Goal: Task Accomplishment & Management: Manage account settings

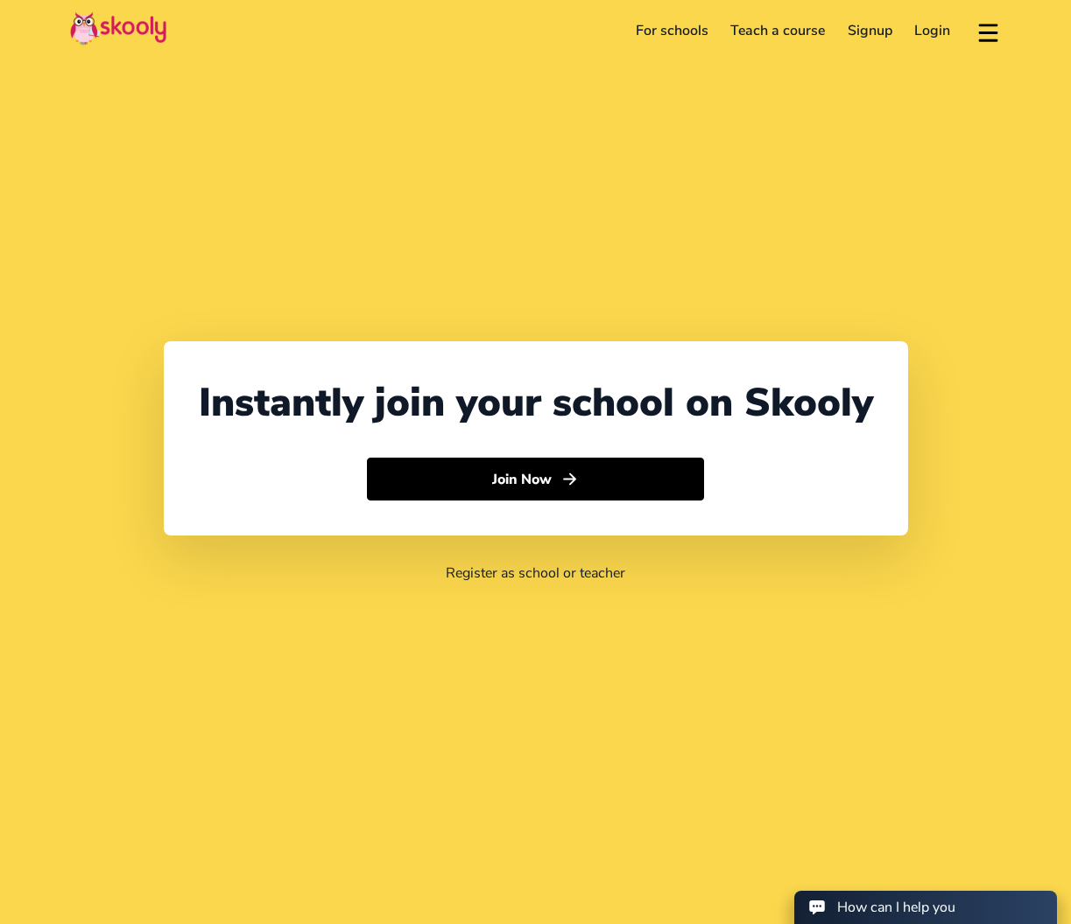
select select "65"
select select "[GEOGRAPHIC_DATA]"
select select "[GEOGRAPHIC_DATA]/[GEOGRAPHIC_DATA]"
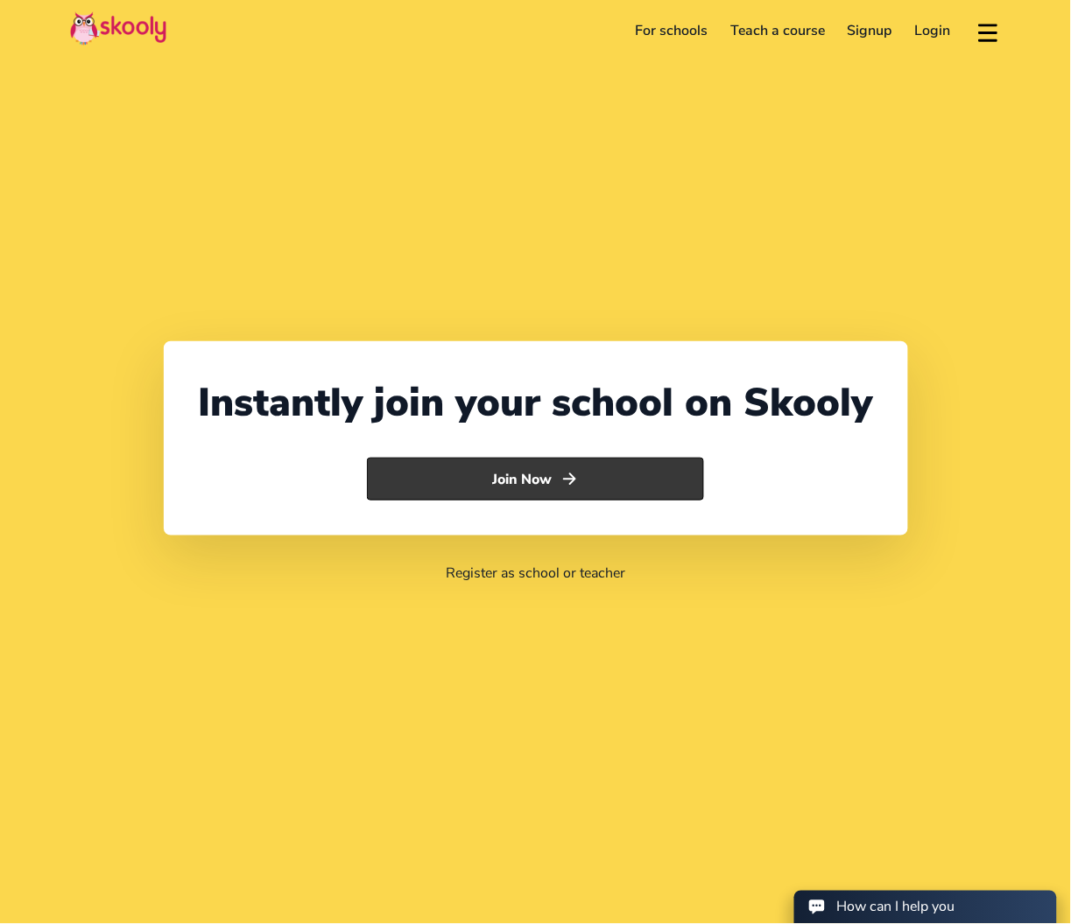
click at [510, 485] on button "Join Now" at bounding box center [535, 480] width 337 height 44
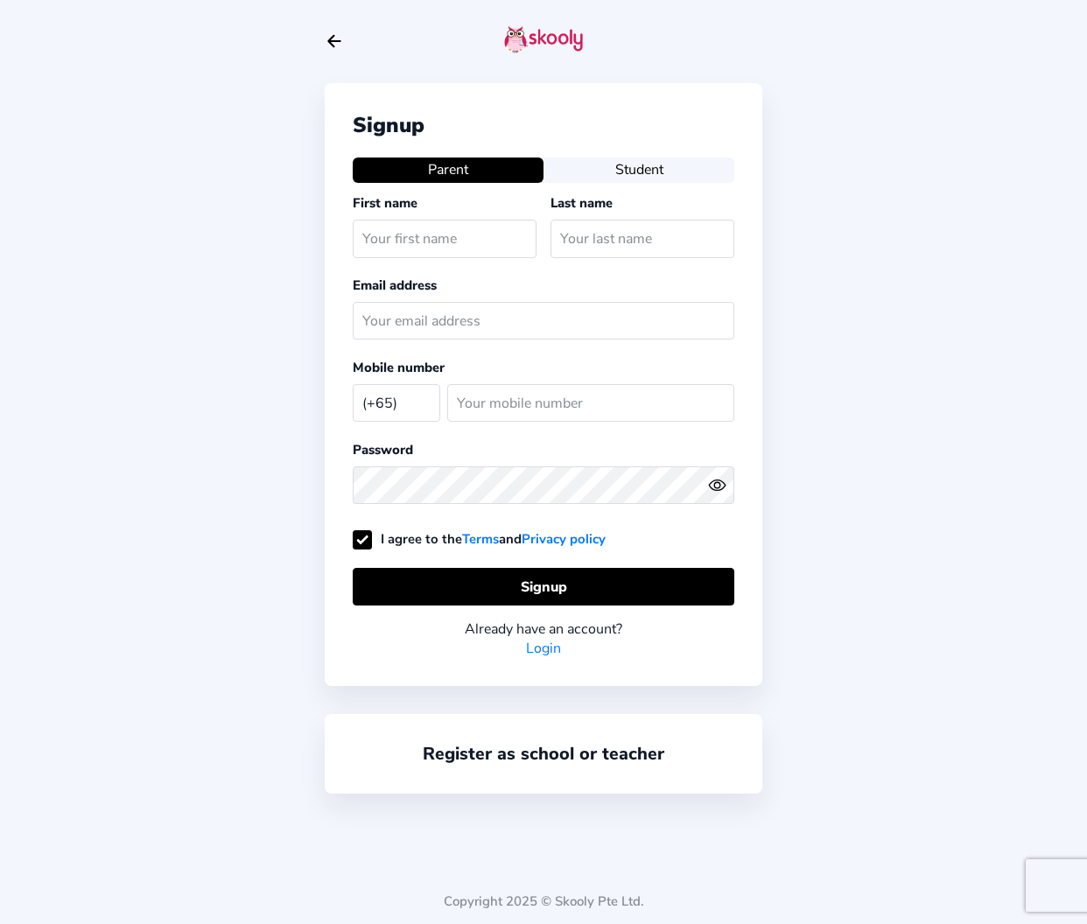
select select "SG"
click at [348, 35] on div at bounding box center [544, 41] width 438 height 83
click at [337, 30] on div at bounding box center [544, 41] width 438 height 83
click at [347, 39] on div at bounding box center [544, 41] width 438 height 83
click at [340, 39] on icon "Arrow Back" at bounding box center [334, 41] width 19 height 19
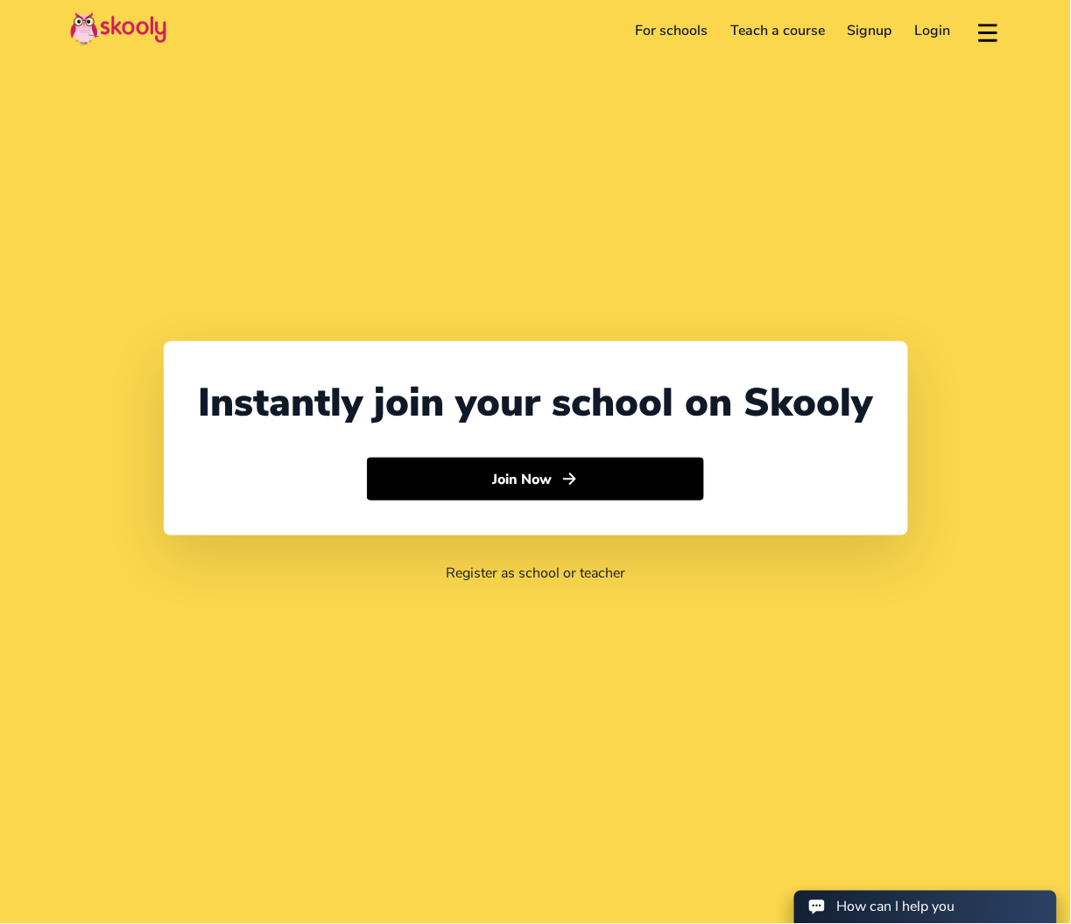
select select "65"
select select "Singapore"
select select "Asia/Singapore"
click at [945, 32] on link "Login" at bounding box center [932, 31] width 59 height 28
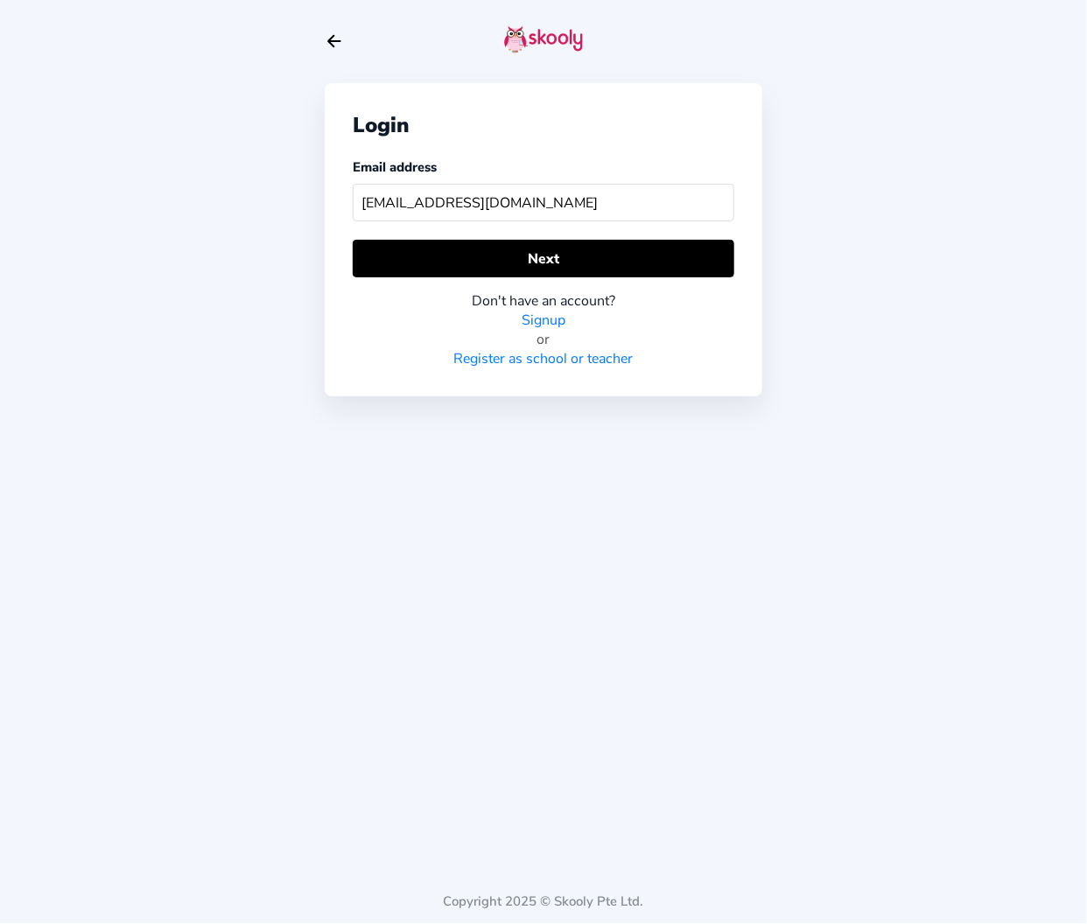
type input "noralizaa205@gmail.com"
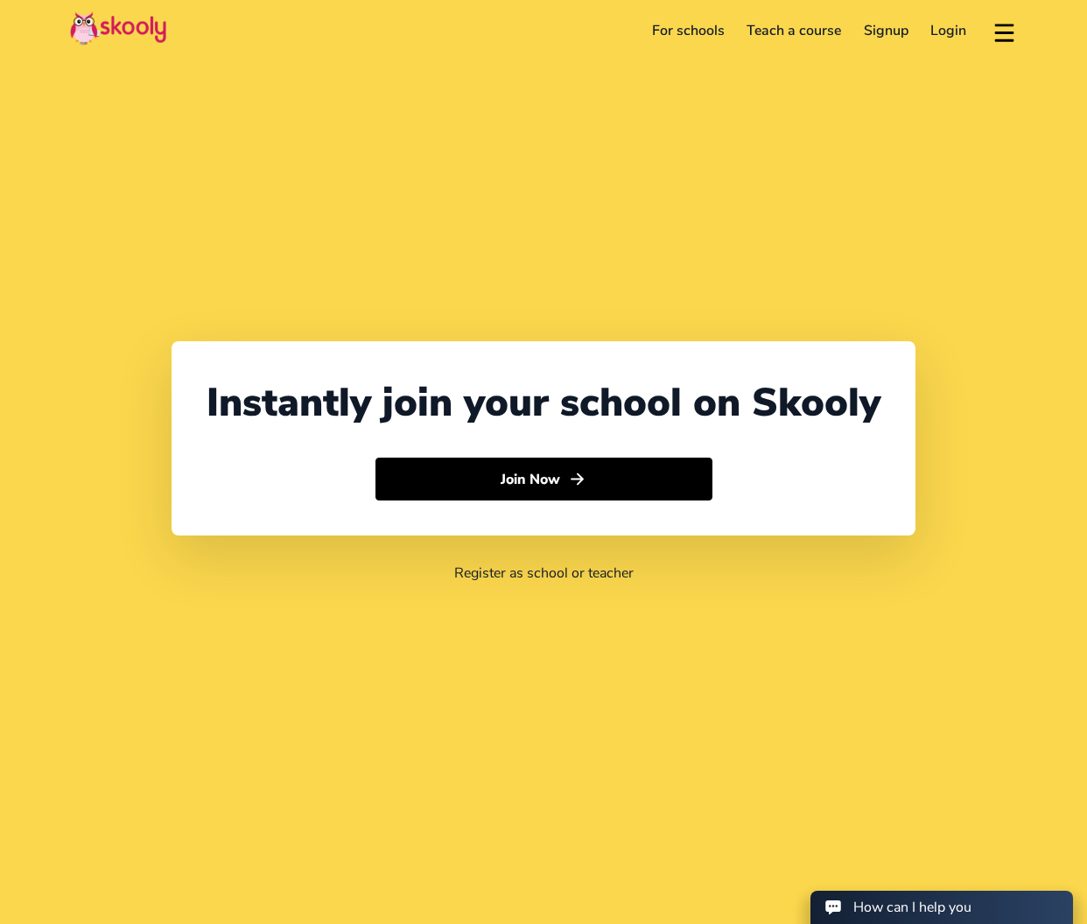
select select "65"
select select "[GEOGRAPHIC_DATA]"
select select "Asia/Singapore"
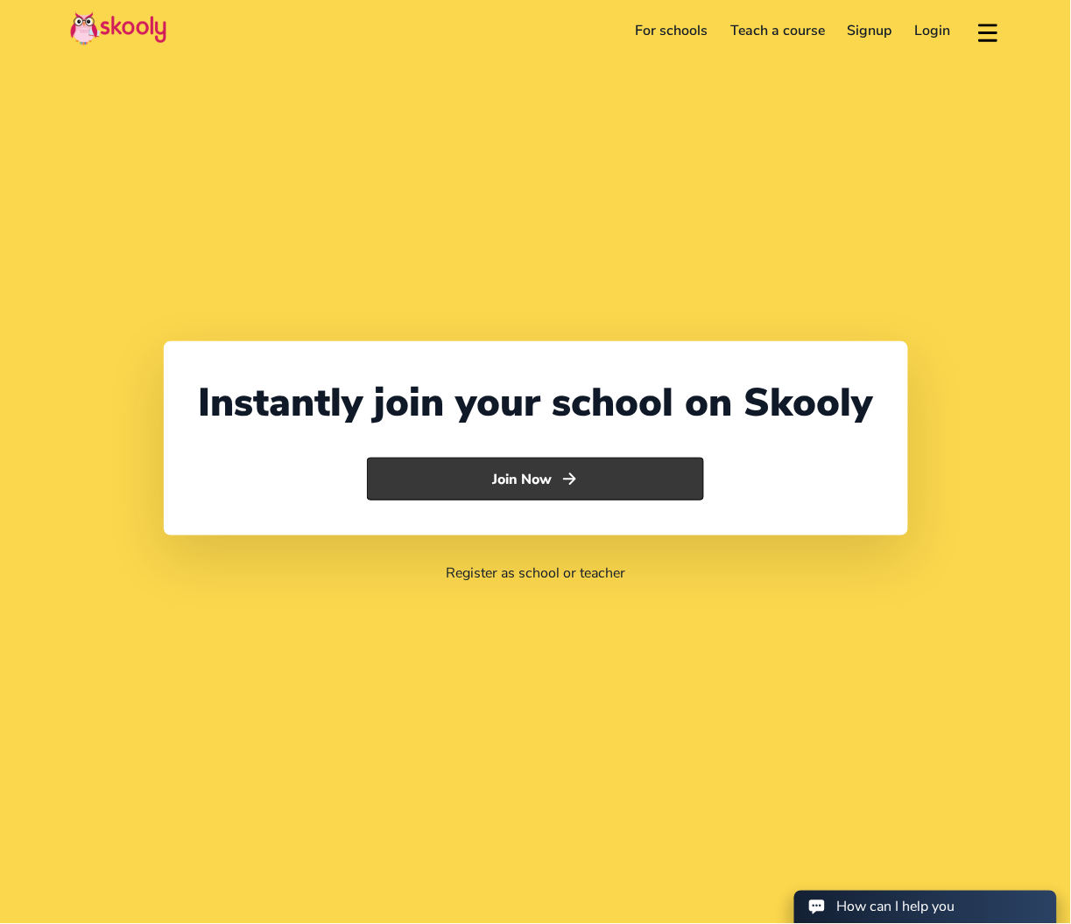
click at [558, 467] on button "Join Now" at bounding box center [535, 480] width 337 height 44
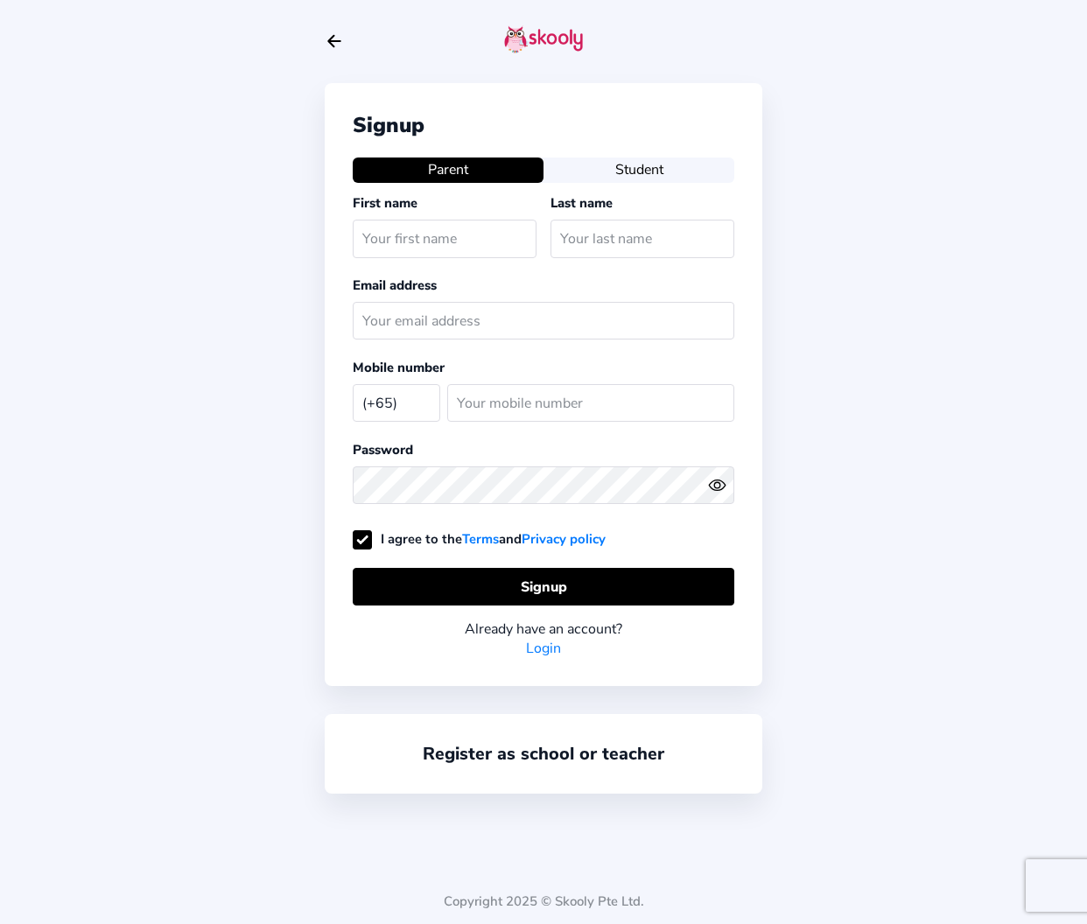
select select "SG"
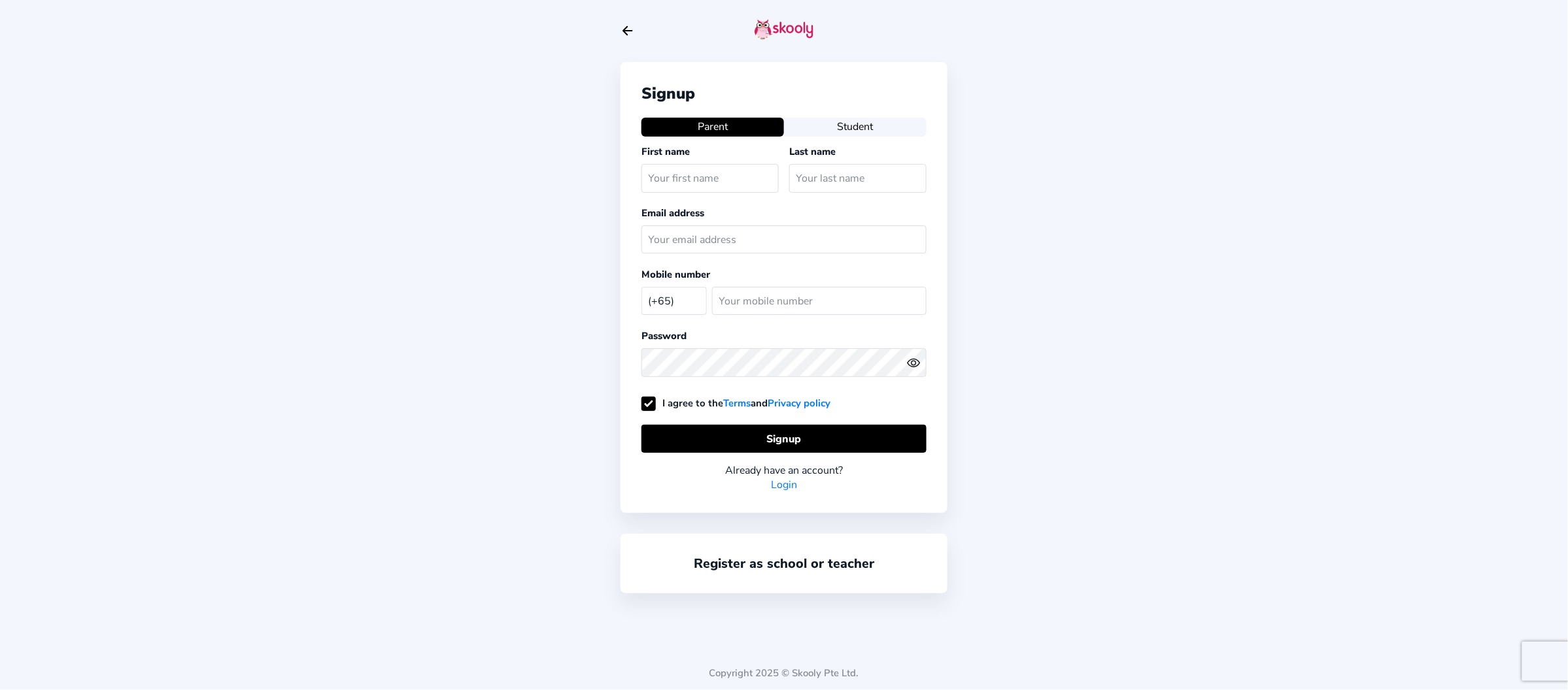
click at [786, 492] on link "Login" at bounding box center [784, 485] width 26 height 14
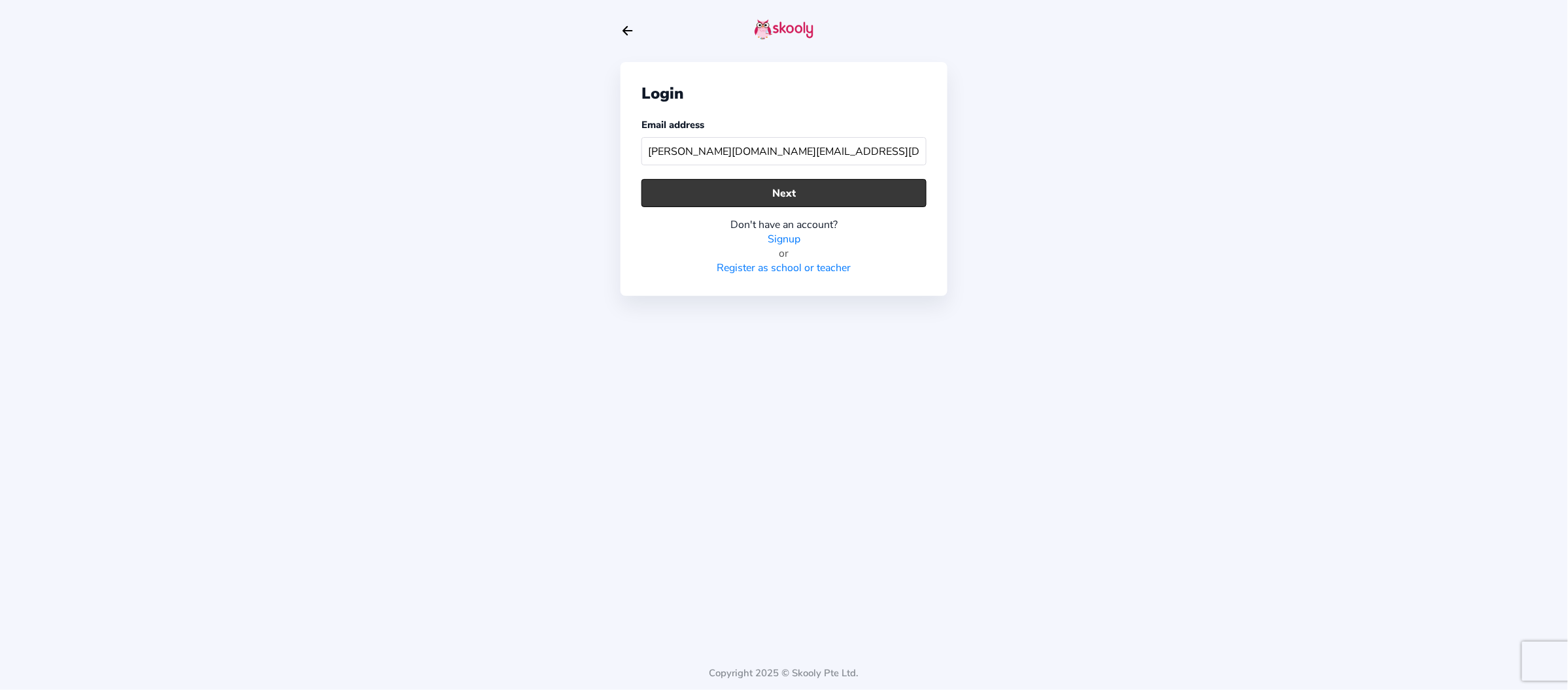
type input "[PERSON_NAME][DOMAIN_NAME][EMAIL_ADDRESS][DOMAIN_NAME]"
click at [811, 192] on button "Next" at bounding box center [784, 193] width 285 height 28
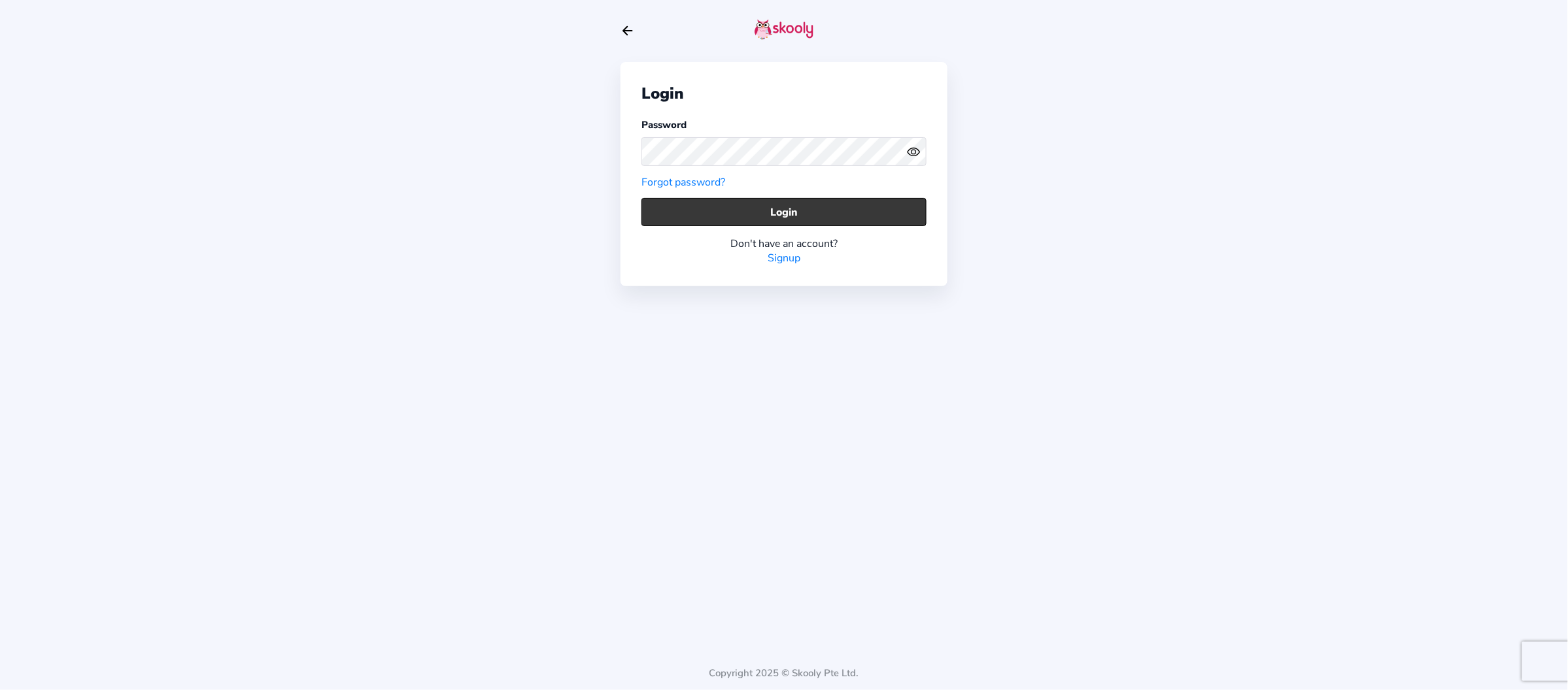
click at [811, 208] on button "Login" at bounding box center [784, 212] width 285 height 28
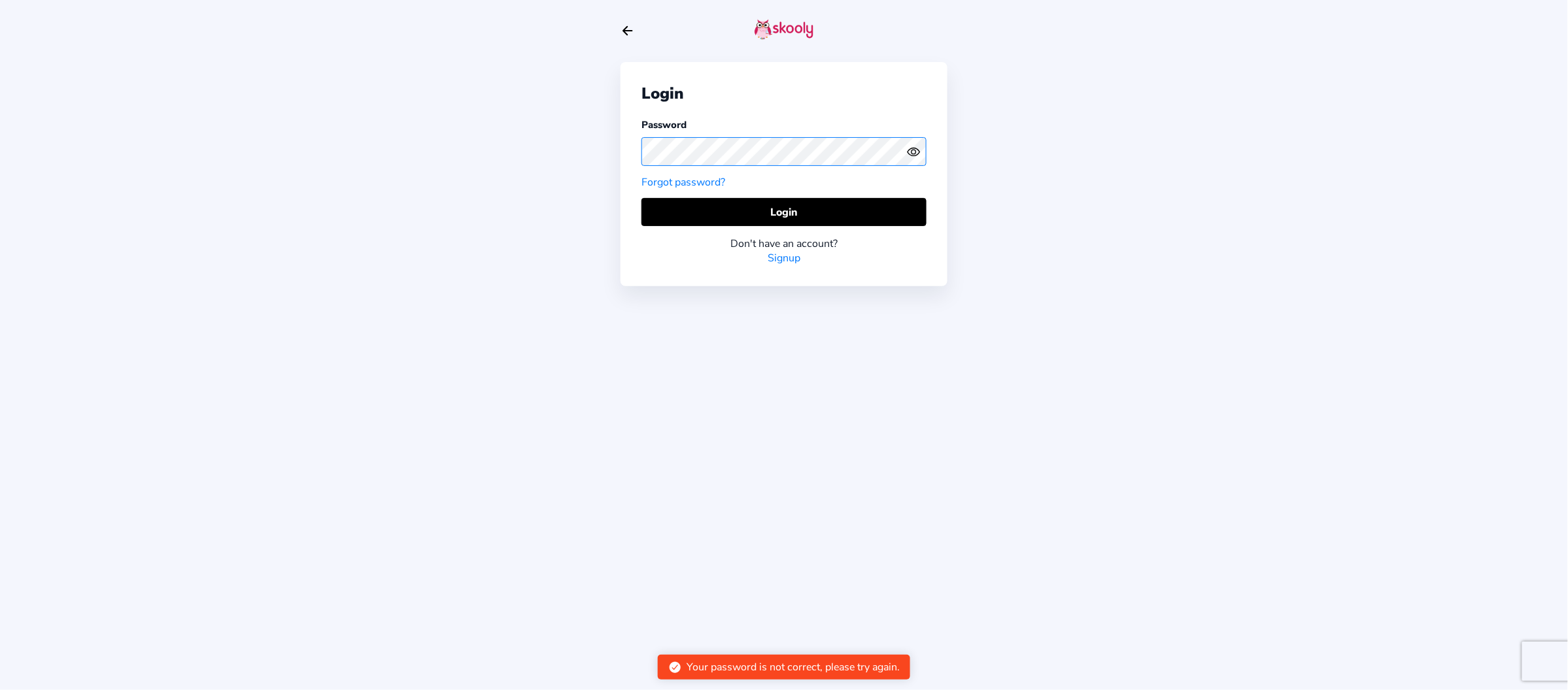
click at [524, 129] on div "Login Password Forgot password? Login Don't have an account? Signup Copyright 2…" at bounding box center [784, 345] width 1568 height 690
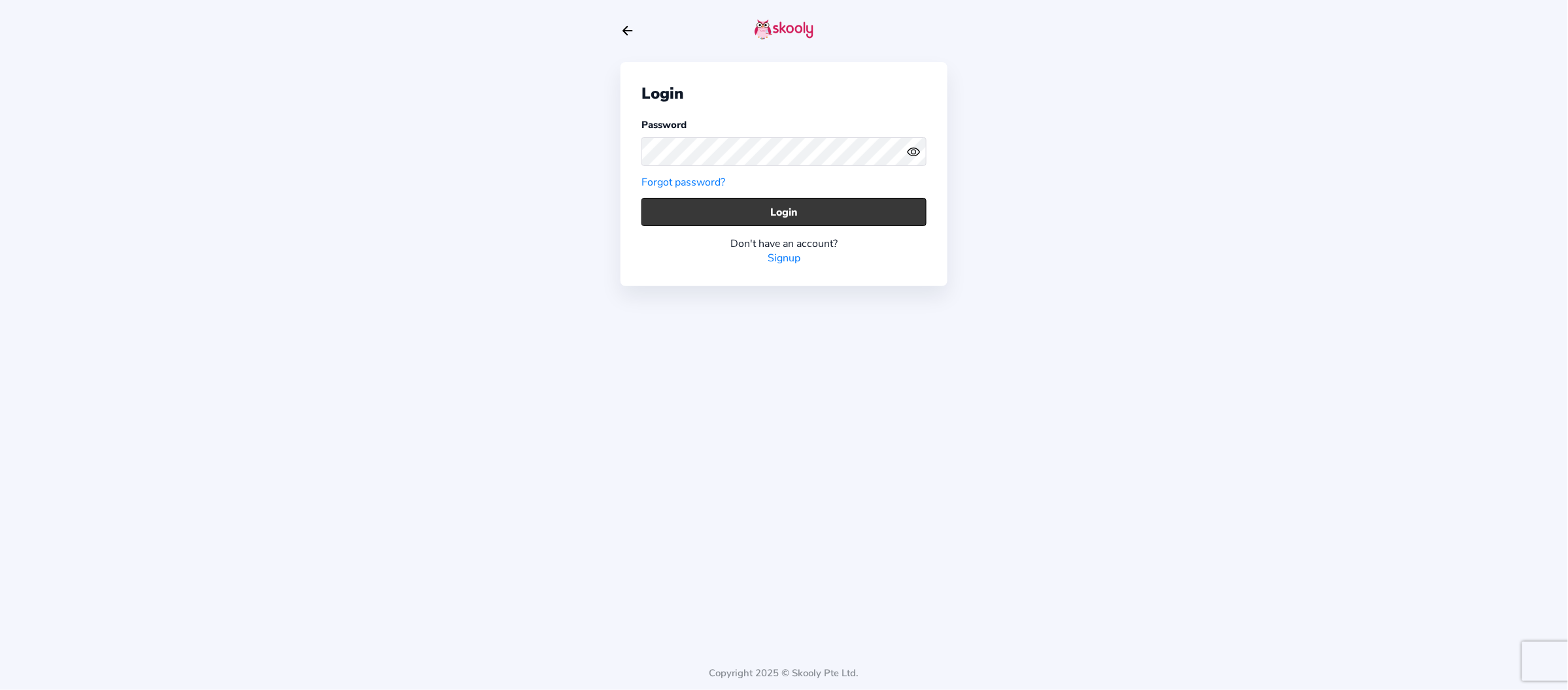
click at [710, 210] on button "Login" at bounding box center [784, 212] width 285 height 28
